Goal: Check status

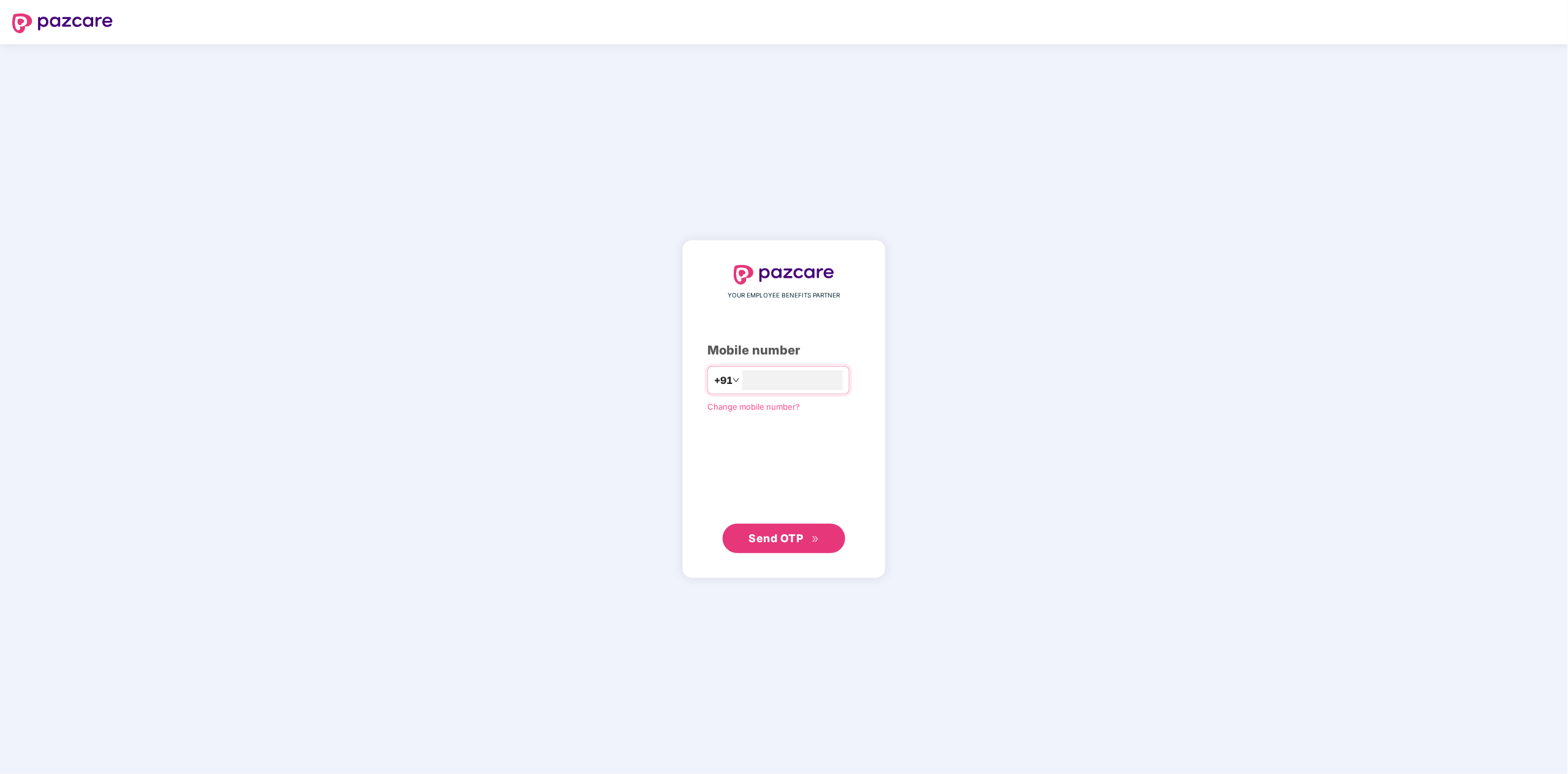
type input "**********"
click at [776, 534] on span "Send OTP" at bounding box center [776, 537] width 54 height 13
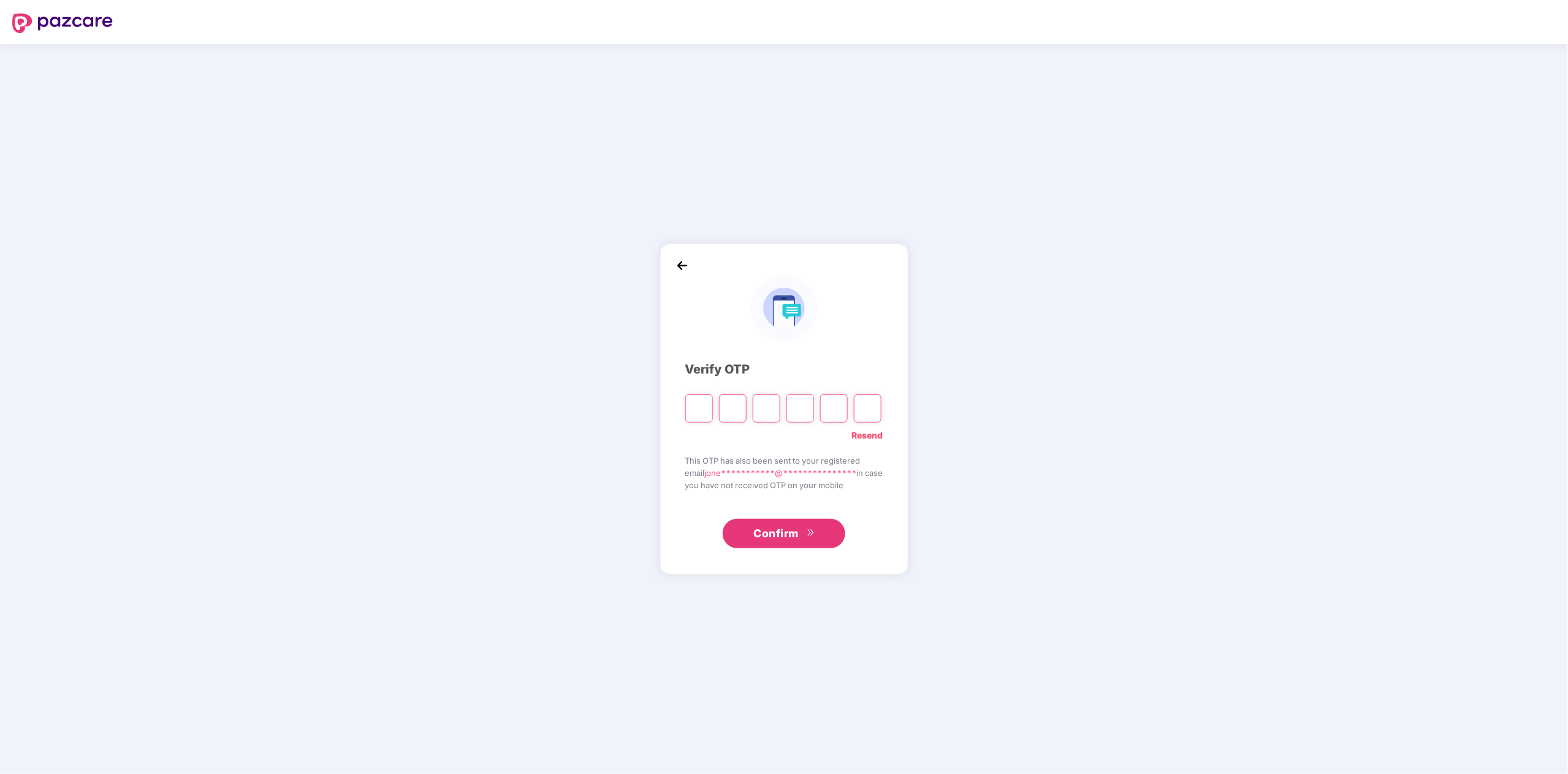
type input "*"
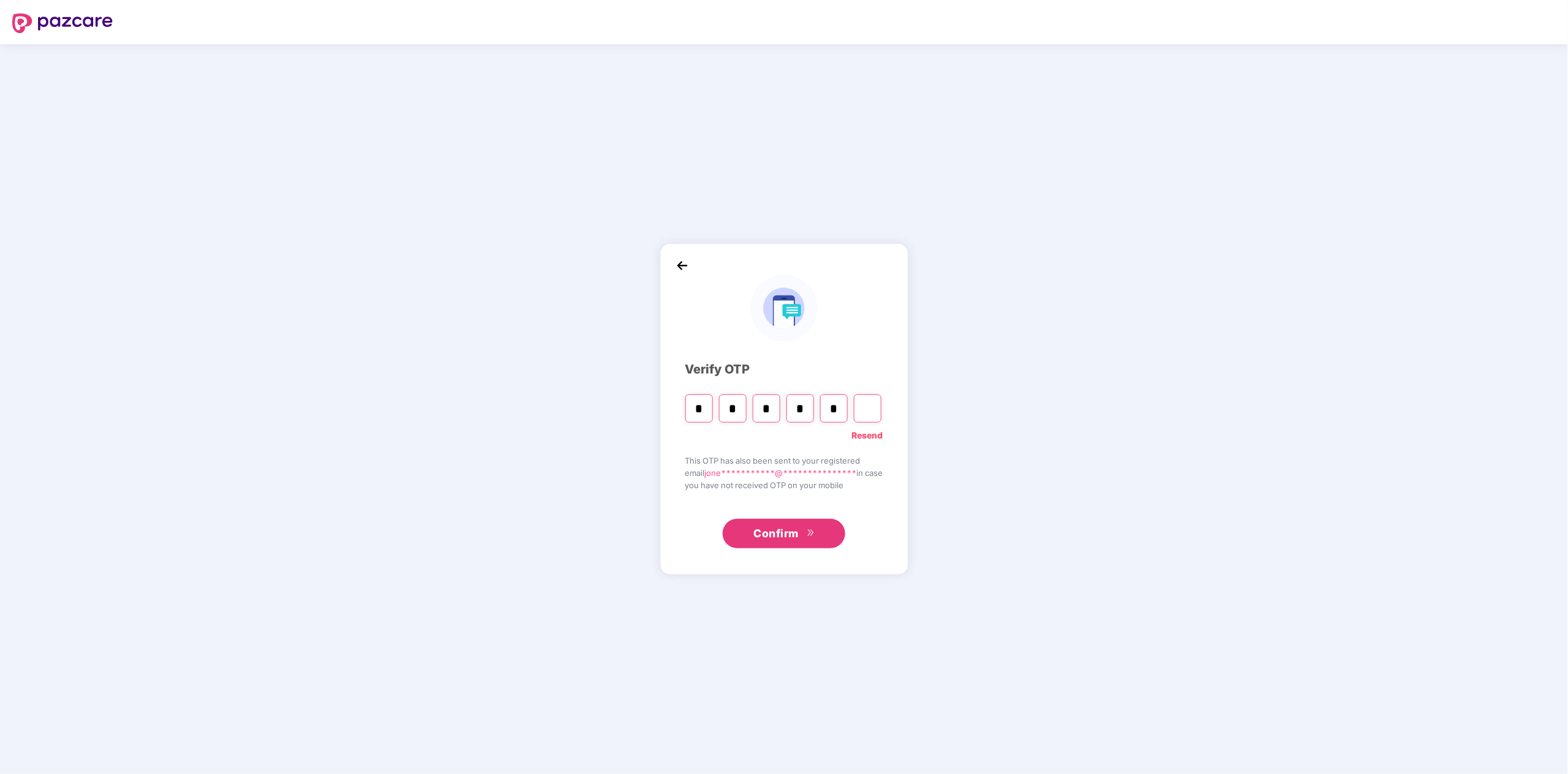
type input "*"
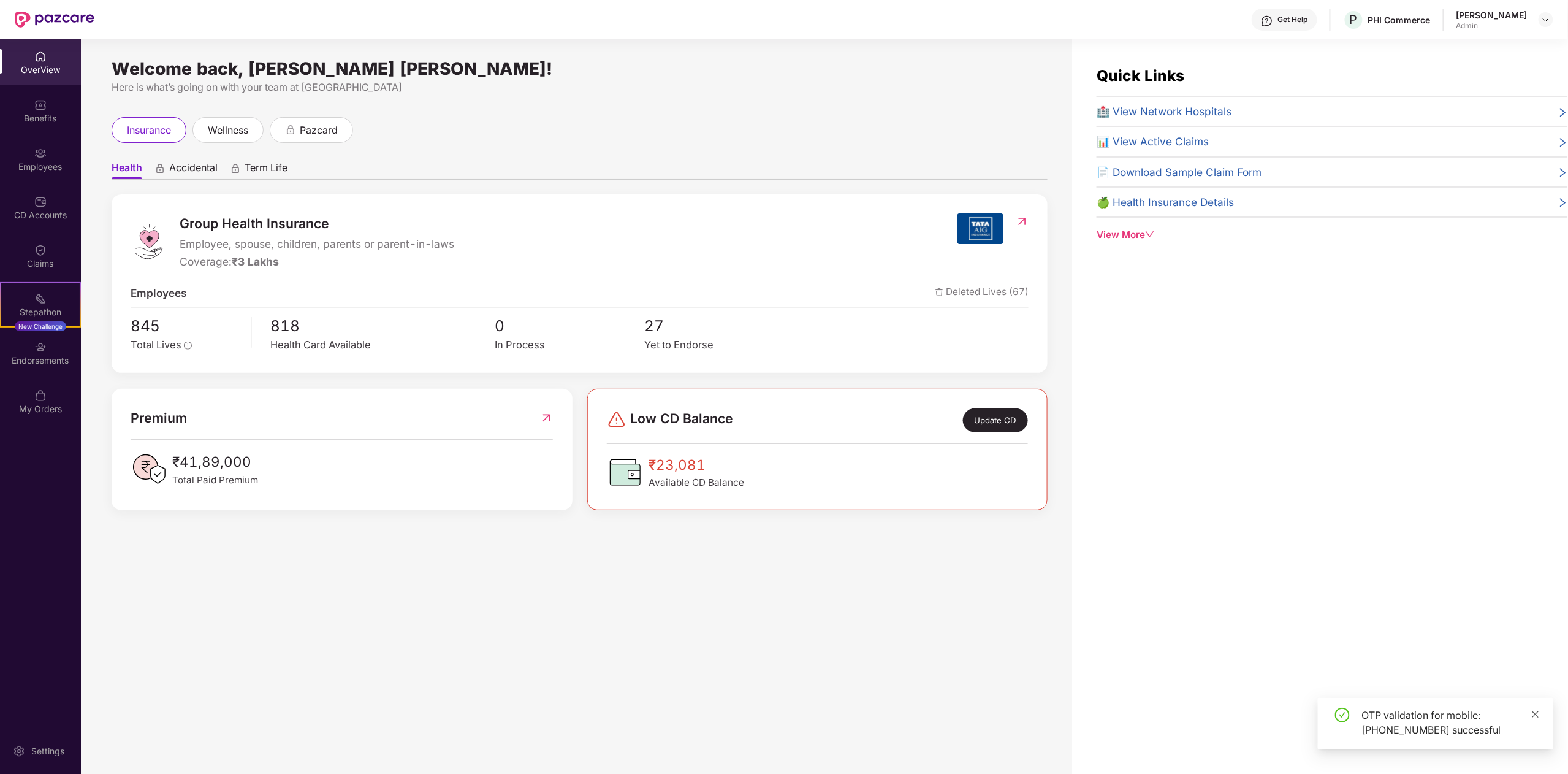
click at [1536, 715] on icon "close" at bounding box center [1535, 714] width 8 height 8
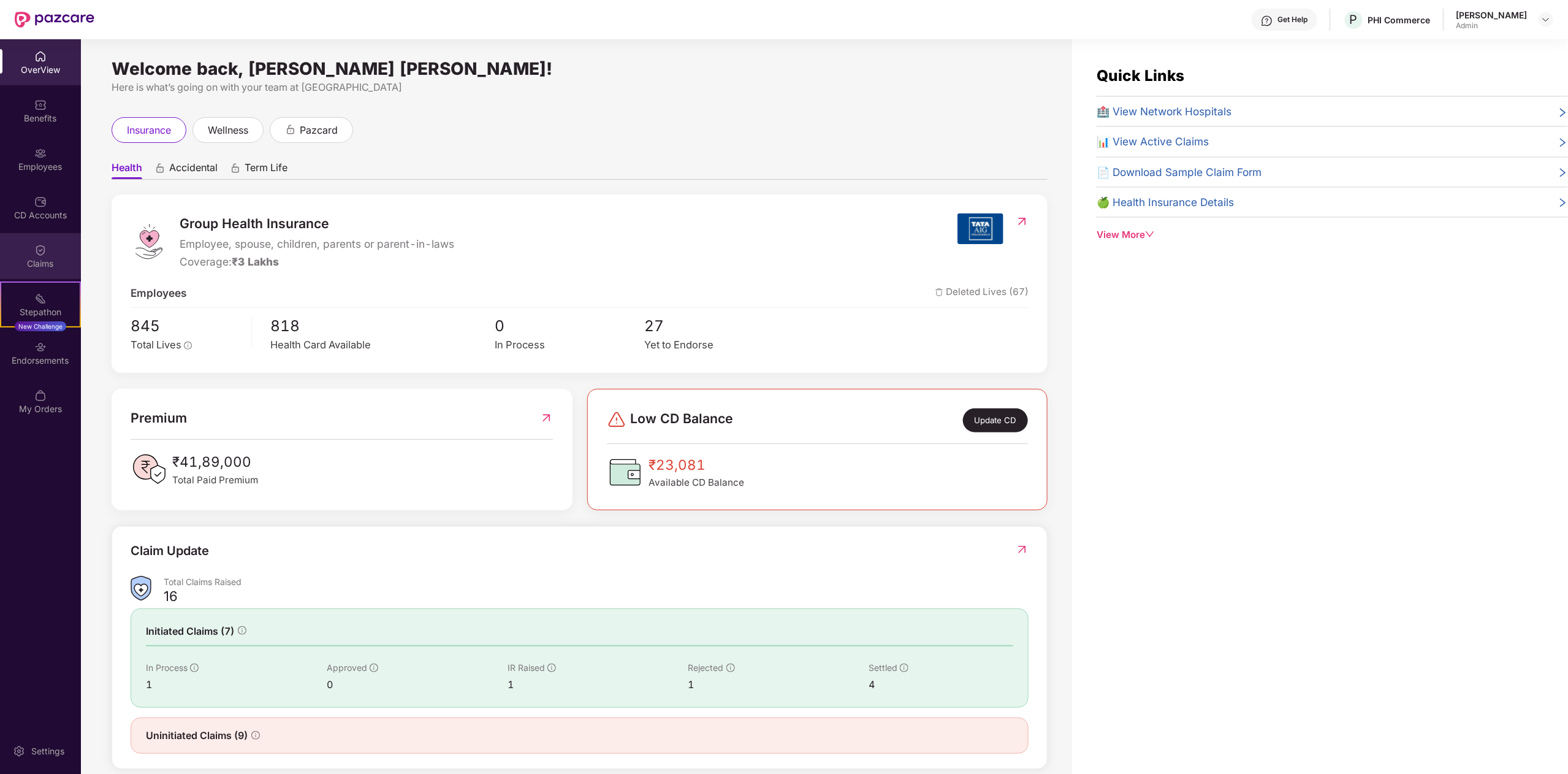
click at [42, 258] on div "Claims" at bounding box center [40, 263] width 81 height 12
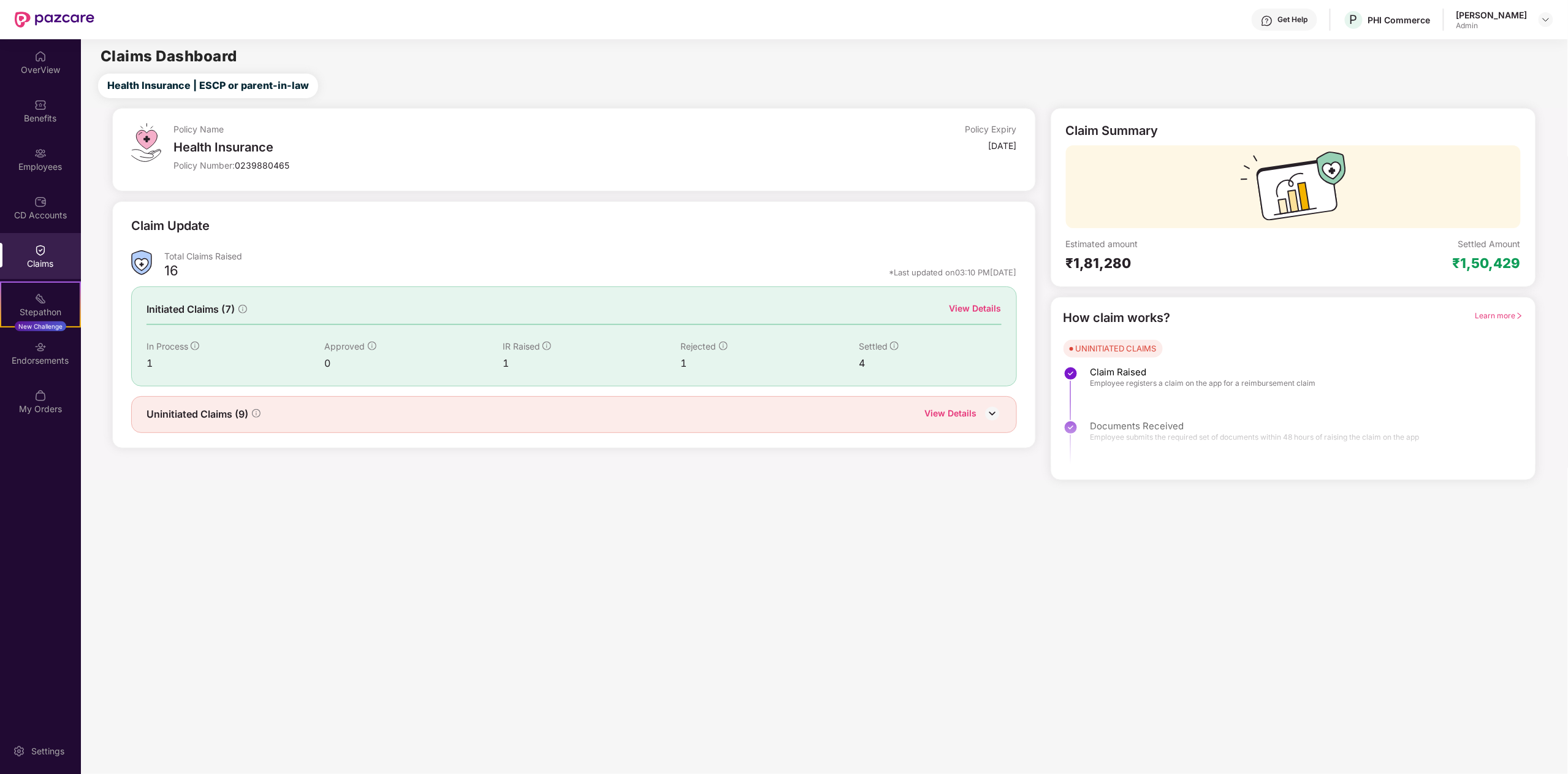
click at [1367, 581] on main "Claims Dashboard Health Insurance | ESCP or parent-in-law Policy Name Health In…" at bounding box center [824, 407] width 1487 height 734
click at [939, 516] on main "Claims Dashboard Health Insurance | ESCP or parent-in-law Policy Name Health In…" at bounding box center [824, 407] width 1487 height 734
